Goal: Information Seeking & Learning: Check status

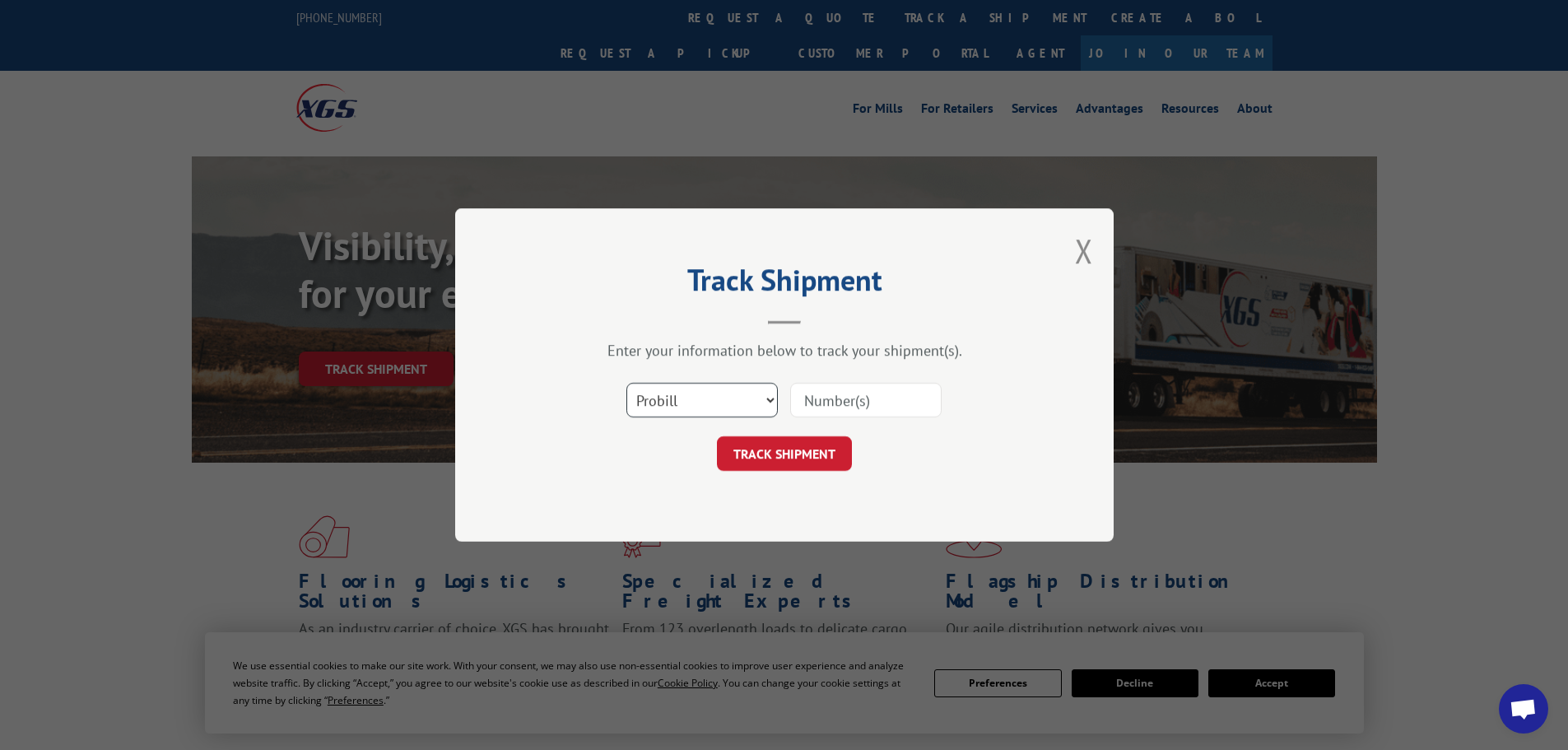
drag, startPoint x: 664, startPoint y: 399, endPoint x: 662, endPoint y: 412, distance: 13.2
click at [664, 399] on select "Select category... Probill BOL PO" at bounding box center [703, 400] width 152 height 35
select select "bol"
click at [627, 383] on select "Select category... Probill BOL PO" at bounding box center [703, 400] width 152 height 35
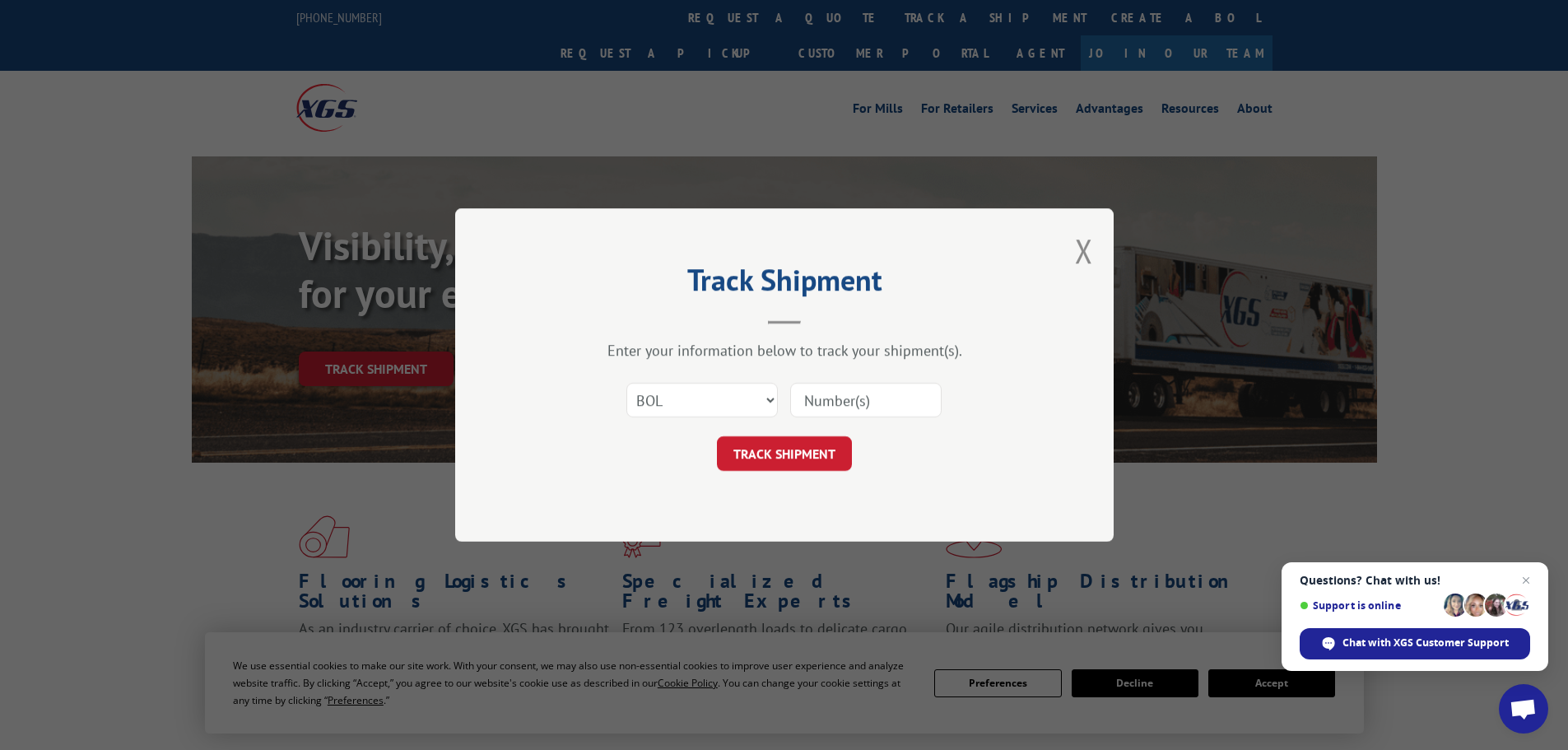
click at [859, 404] on input at bounding box center [866, 400] width 152 height 35
paste input "6005330"
type input "6005330"
click at [717, 437] on button "TRACK SHIPMENT" at bounding box center [785, 454] width 135 height 35
click at [695, 401] on select "Select category... Probill BOL PO" at bounding box center [703, 400] width 152 height 35
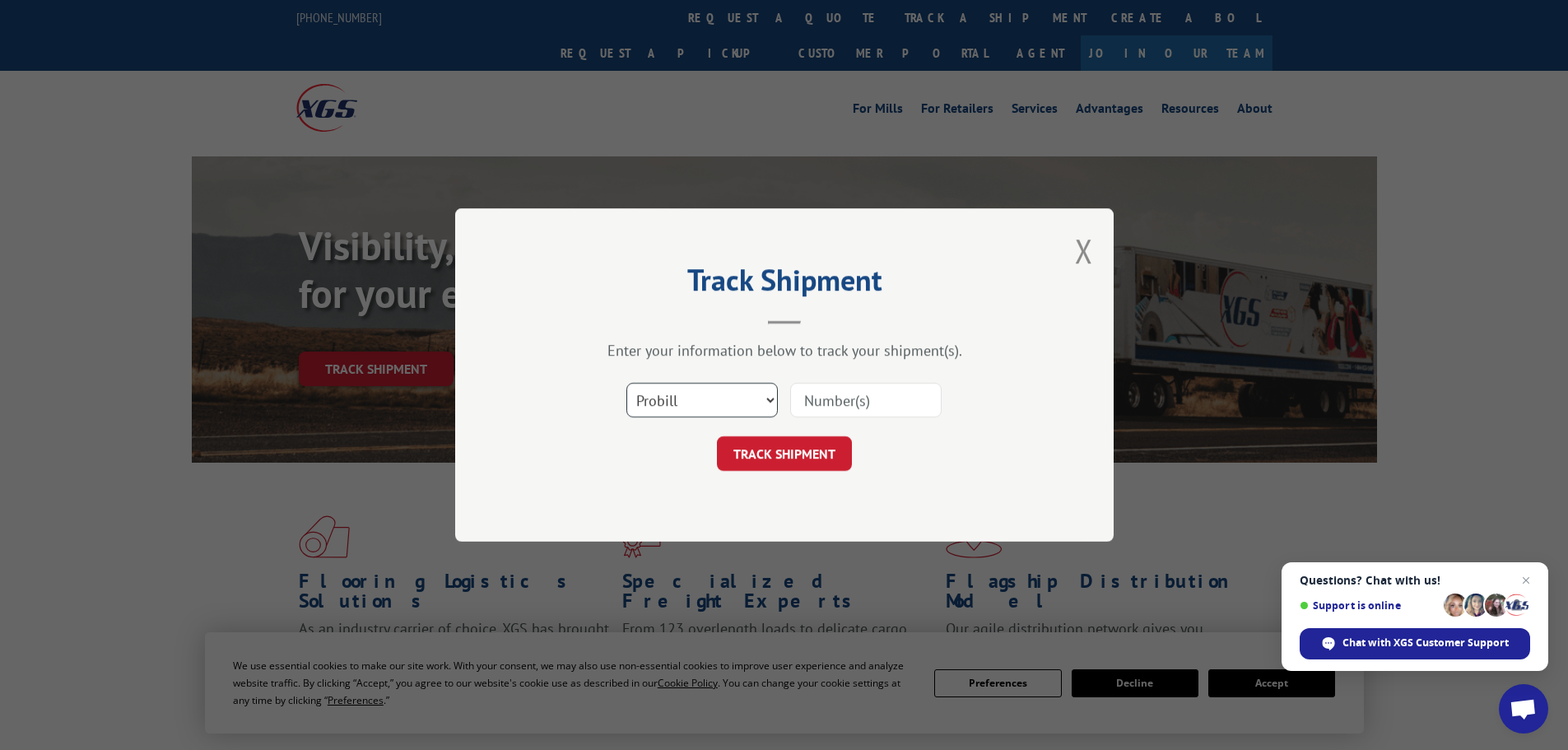
select select "bol"
click at [627, 383] on select "Select category... Probill BOL PO" at bounding box center [703, 400] width 152 height 35
click at [857, 397] on input at bounding box center [866, 400] width 152 height 35
paste input "6013835"
type input "6013835"
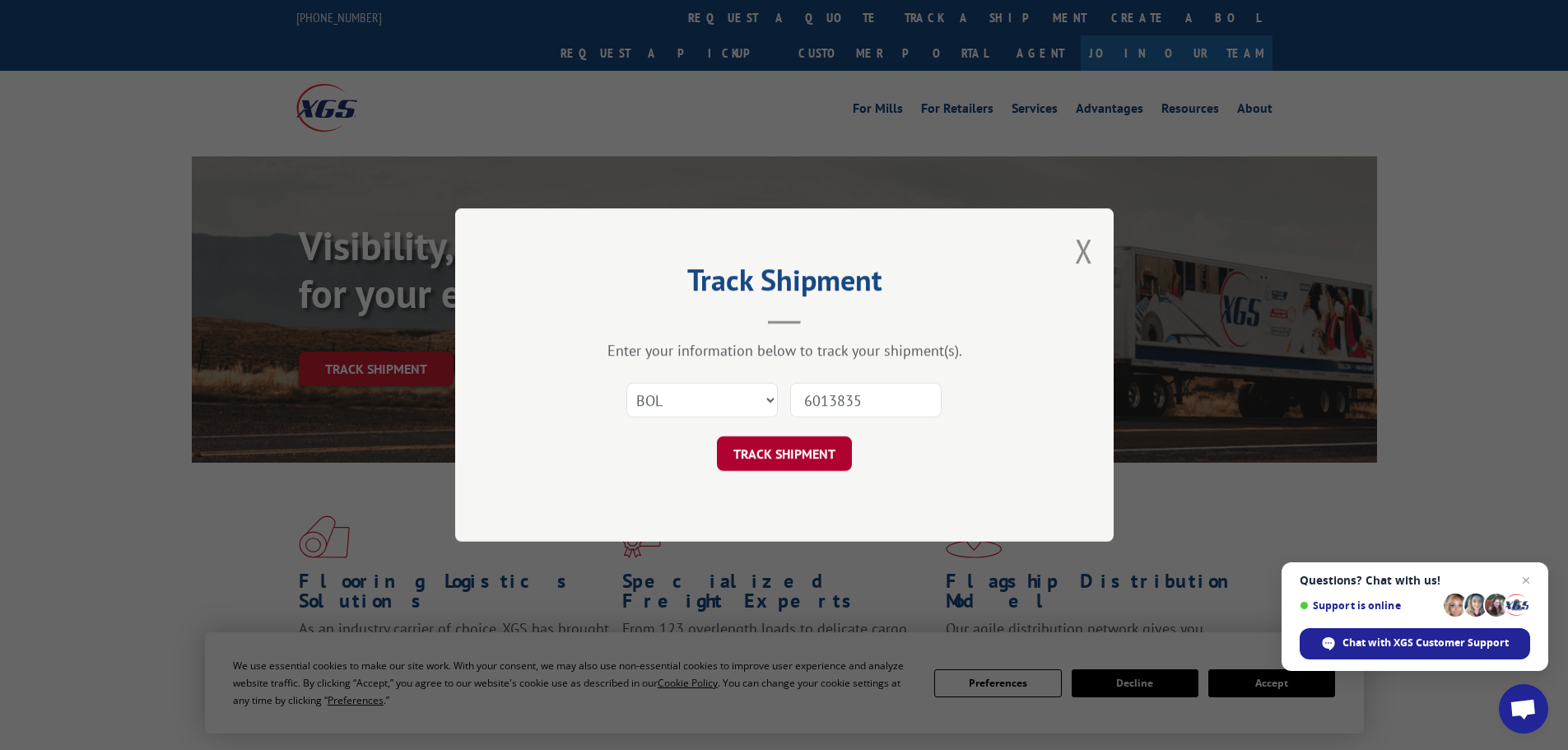
click at [794, 467] on button "TRACK SHIPMENT" at bounding box center [785, 454] width 135 height 35
